Goal: Communication & Community: Participate in discussion

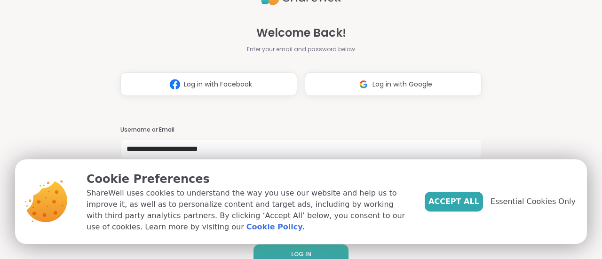
type input "**********"
click at [278, 253] on button "LOG IN" at bounding box center [301, 255] width 95 height 20
click at [463, 201] on span "Accept All" at bounding box center [454, 201] width 51 height 11
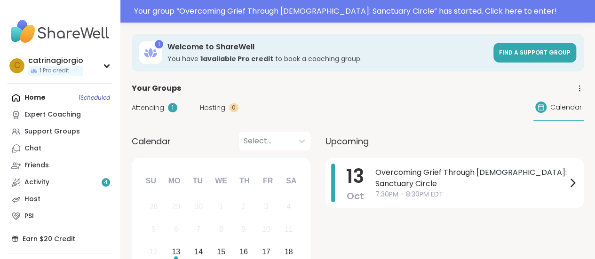
click at [135, 112] on span "Attending" at bounding box center [148, 108] width 32 height 10
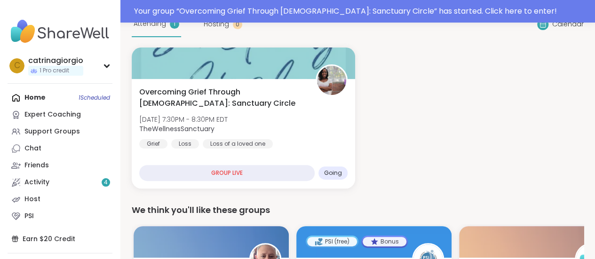
scroll to position [88, 0]
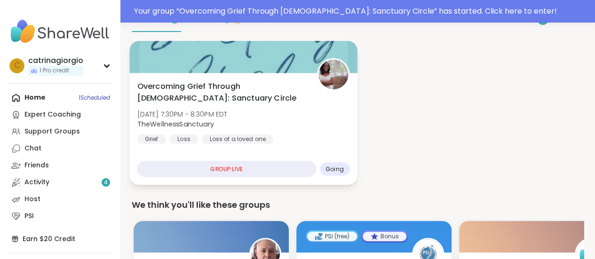
click at [229, 172] on div "GROUP LIVE" at bounding box center [226, 169] width 179 height 16
click at [238, 168] on div "GROUP LIVE" at bounding box center [226, 169] width 179 height 16
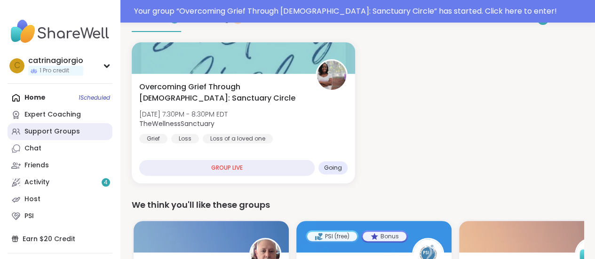
click at [60, 136] on link "Support Groups" at bounding box center [60, 131] width 105 height 17
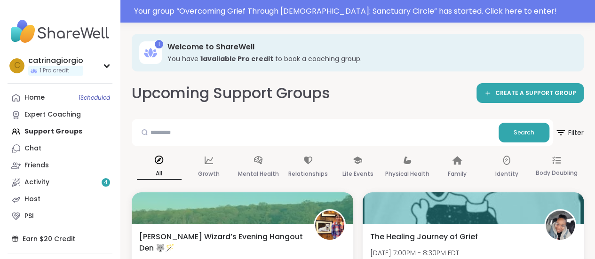
drag, startPoint x: 594, startPoint y: 24, endPoint x: 596, endPoint y: 40, distance: 16.1
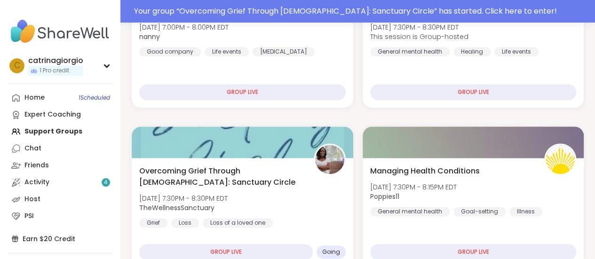
scroll to position [558, 0]
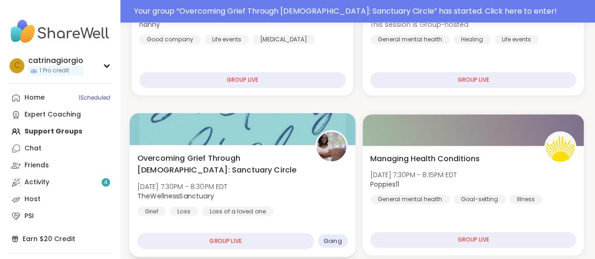
click at [226, 241] on div "GROUP LIVE" at bounding box center [225, 241] width 177 height 16
click at [203, 187] on span "[DATE] 7:30PM - 8:30PM EDT" at bounding box center [182, 186] width 90 height 9
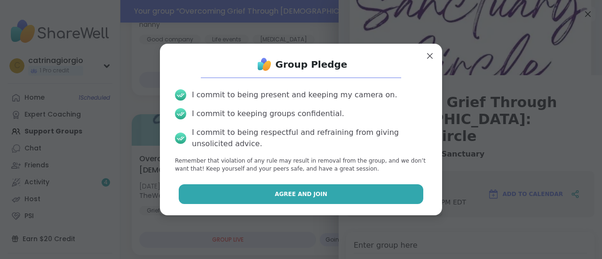
click at [291, 203] on button "Agree and Join" at bounding box center [301, 194] width 245 height 20
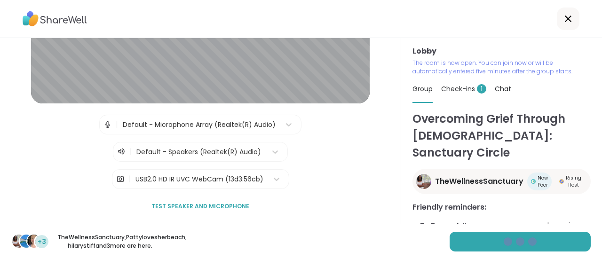
scroll to position [140, 0]
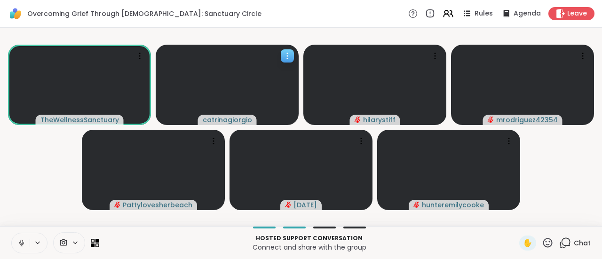
click at [284, 54] on icon at bounding box center [287, 55] width 9 height 9
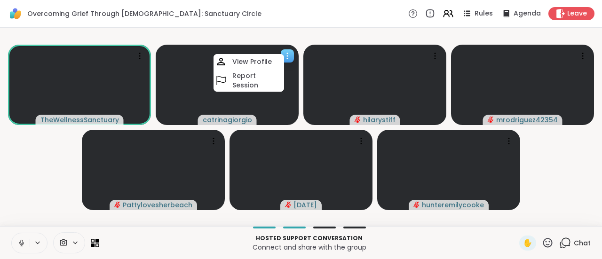
click at [217, 109] on video at bounding box center [227, 85] width 143 height 80
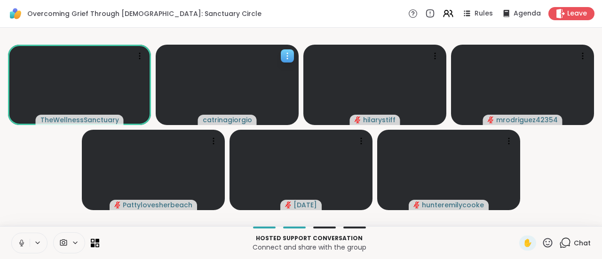
click at [218, 91] on video at bounding box center [227, 85] width 143 height 80
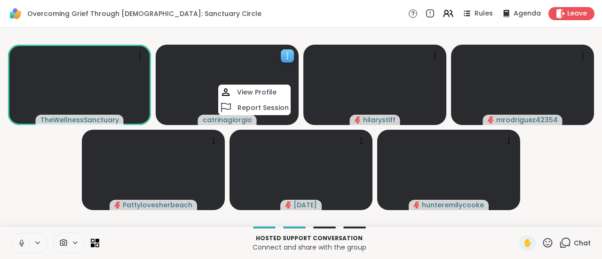
click at [167, 76] on video at bounding box center [227, 85] width 143 height 80
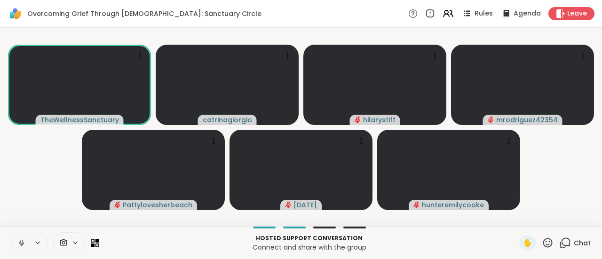
click at [75, 245] on icon at bounding box center [76, 243] width 8 height 8
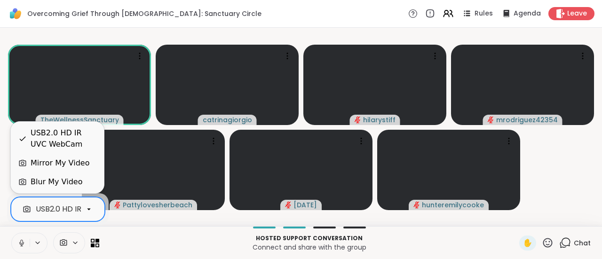
click at [90, 209] on icon at bounding box center [89, 209] width 8 height 8
click at [67, 166] on div "Mirror My Video" at bounding box center [60, 163] width 59 height 11
click at [89, 213] on icon at bounding box center [89, 209] width 8 height 8
click at [70, 190] on div "Blur My Video" at bounding box center [57, 182] width 93 height 19
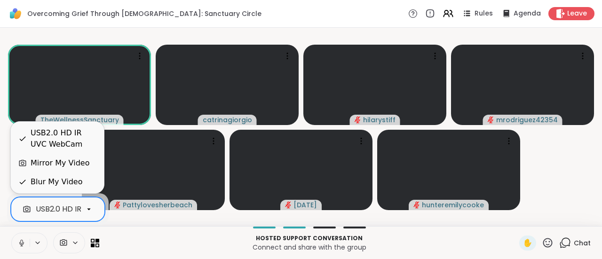
click at [87, 217] on div at bounding box center [89, 209] width 16 height 16
click at [62, 185] on div "Blur My Video" at bounding box center [57, 181] width 52 height 11
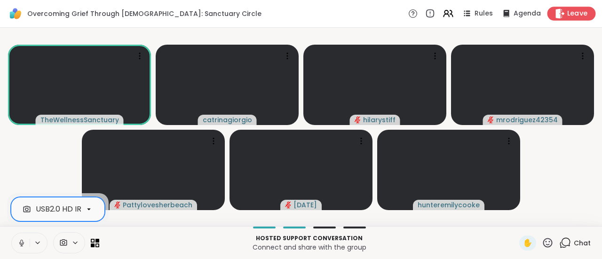
click at [567, 13] on span "Leave" at bounding box center [577, 14] width 21 height 10
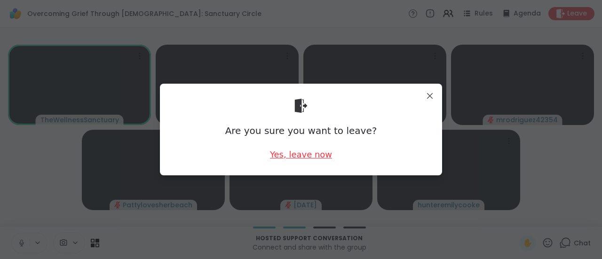
click at [298, 157] on div "Yes, leave now" at bounding box center [301, 155] width 62 height 12
